Goal: Task Accomplishment & Management: Use online tool/utility

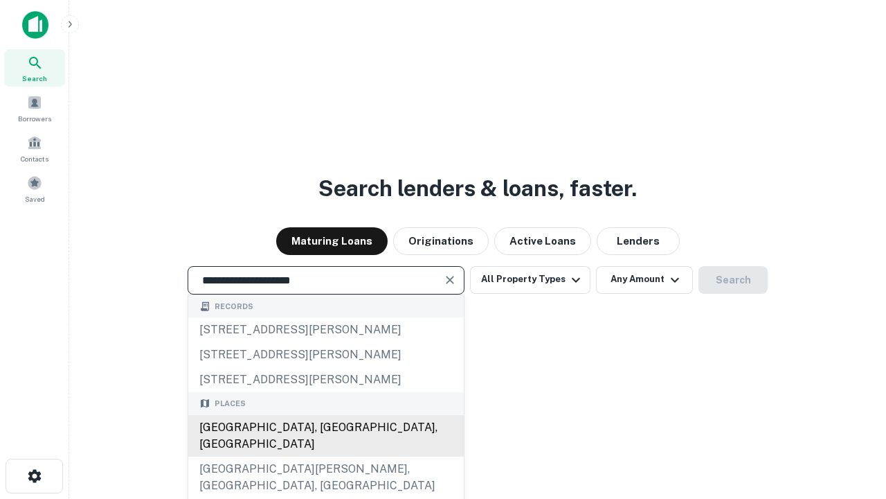
click at [325, 456] on div "[GEOGRAPHIC_DATA], [GEOGRAPHIC_DATA], [GEOGRAPHIC_DATA]" at bounding box center [326, 436] width 276 height 42
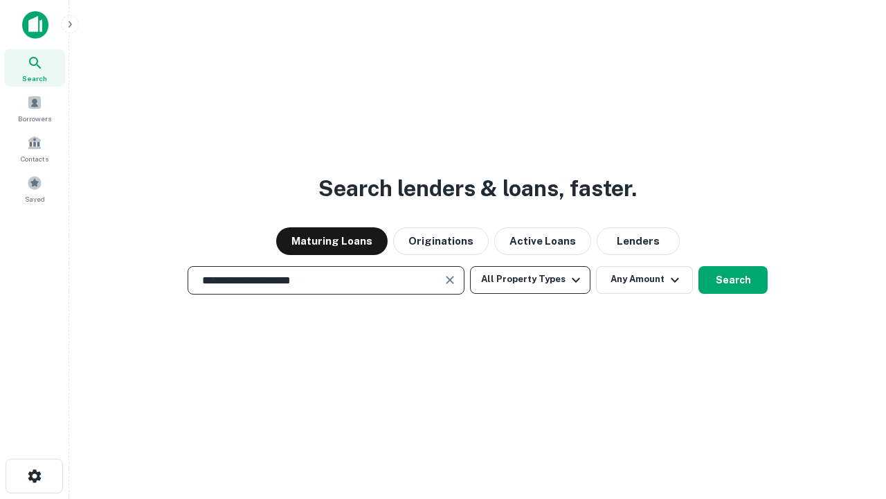
type input "**********"
click at [530, 279] on button "All Property Types" at bounding box center [530, 280] width 120 height 28
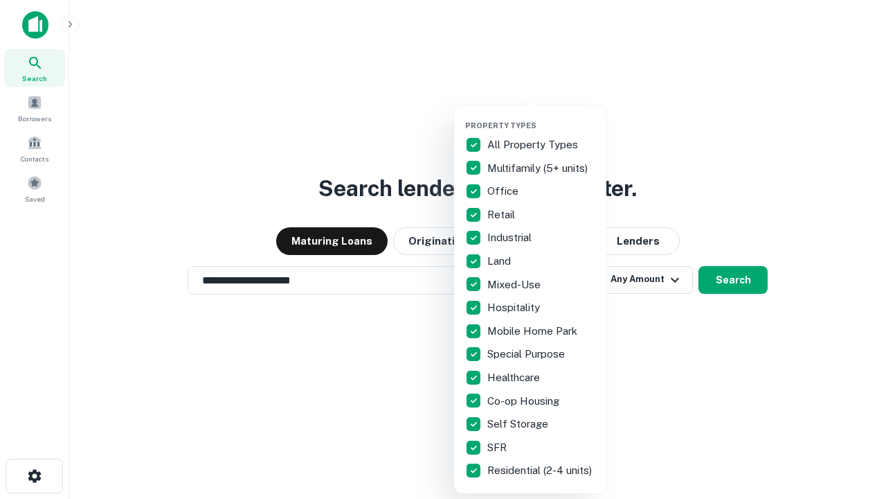
click at [542, 116] on button "button" at bounding box center [541, 116] width 152 height 1
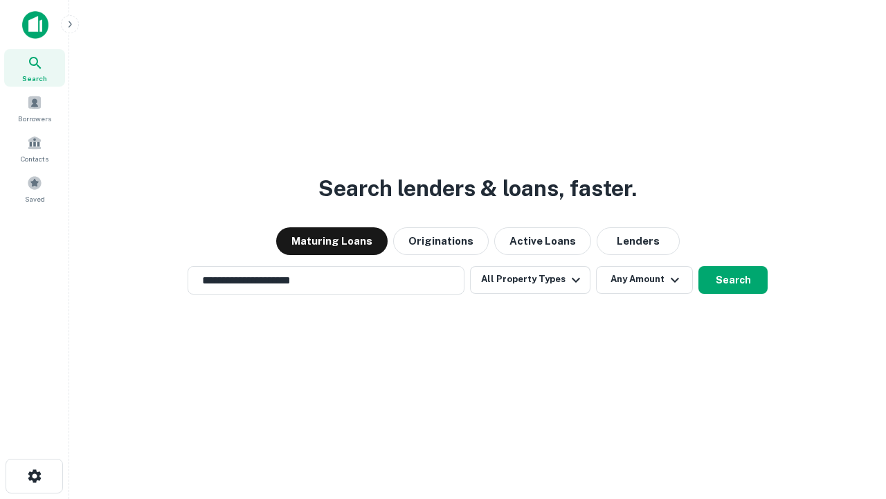
scroll to position [21, 0]
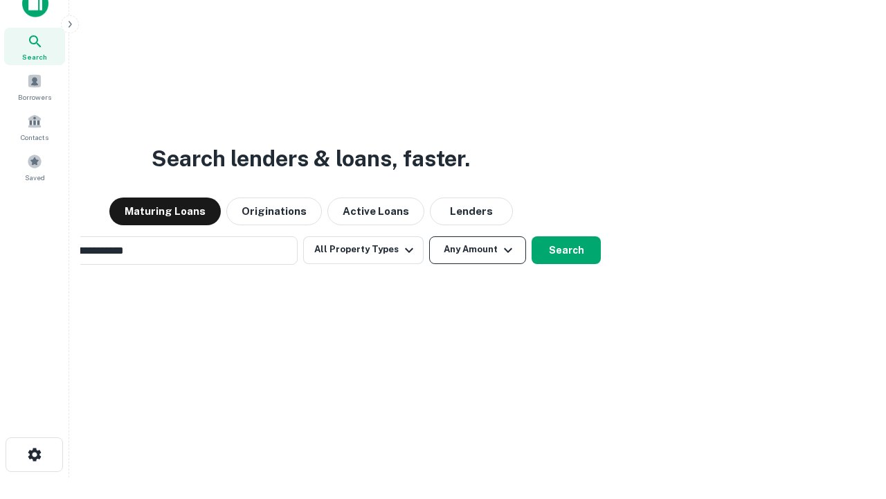
click at [429, 236] on button "Any Amount" at bounding box center [477, 250] width 97 height 28
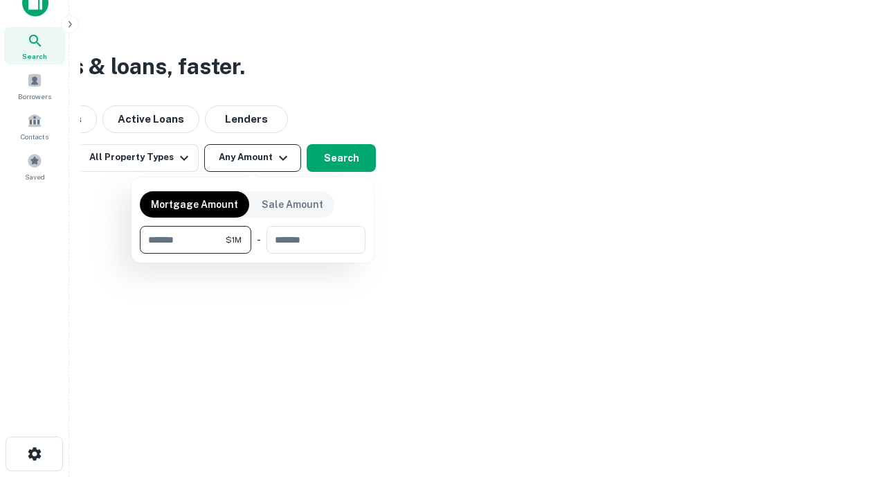
type input "*******"
click at [253, 253] on button "button" at bounding box center [253, 253] width 226 height 1
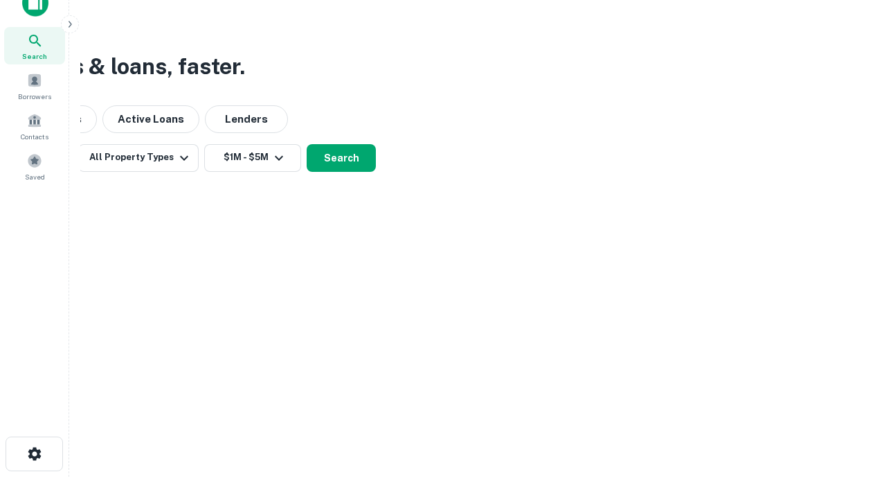
scroll to position [8, 256]
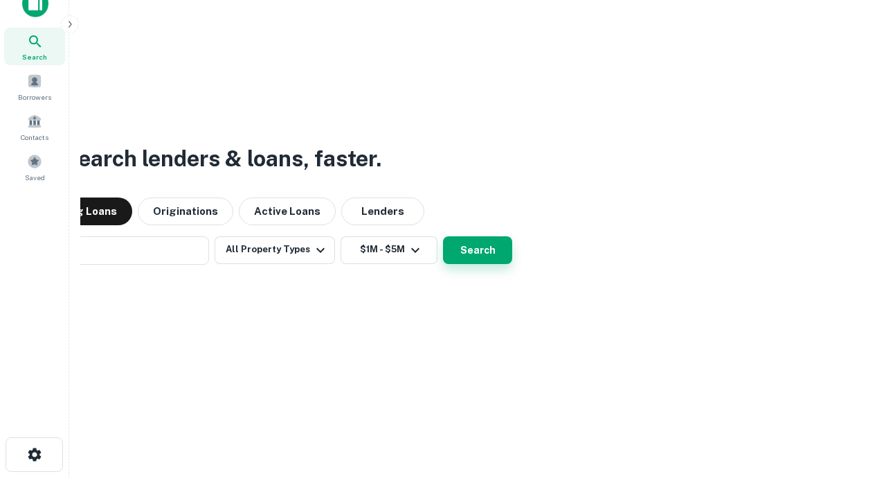
click at [443, 236] on button "Search" at bounding box center [477, 250] width 69 height 28
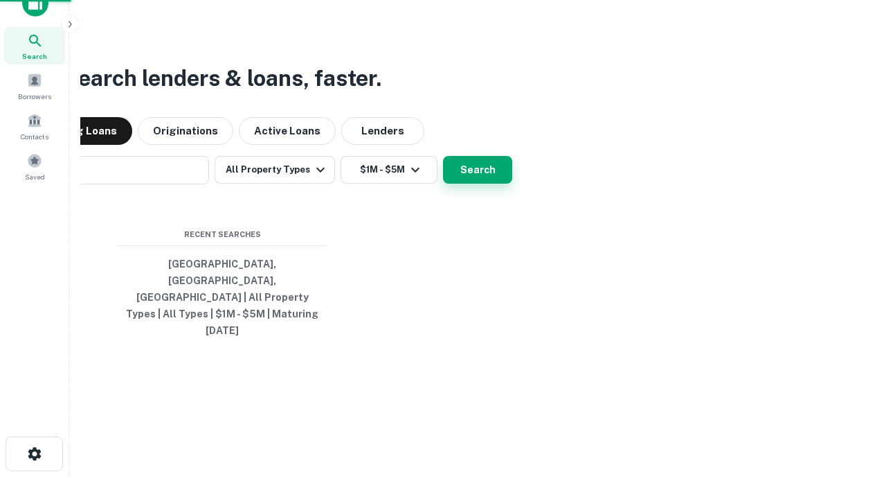
scroll to position [37, 392]
